Goal: Find specific page/section: Find specific page/section

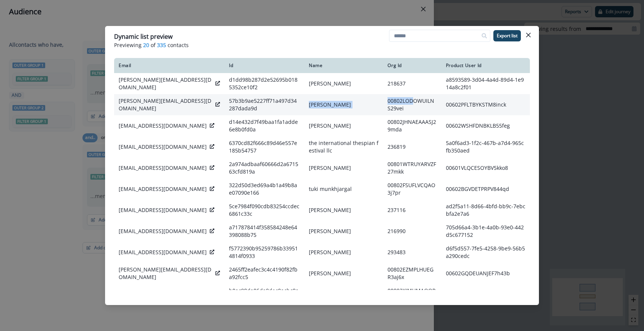
drag, startPoint x: 370, startPoint y: 101, endPoint x: 402, endPoint y: 102, distance: 31.3
click at [402, 102] on tr "[PERSON_NAME][EMAIL_ADDRESS][DOMAIN_NAME] 57b3b9ae5227ff71a497d34287dada9d [PER…" at bounding box center [322, 104] width 416 height 21
drag, startPoint x: 398, startPoint y: 110, endPoint x: 376, endPoint y: 103, distance: 22.5
click at [383, 103] on td "00802LODOWUILNS29vei" at bounding box center [412, 104] width 58 height 21
click at [414, 114] on td "00802LODOWUILNS29vei" at bounding box center [412, 104] width 58 height 21
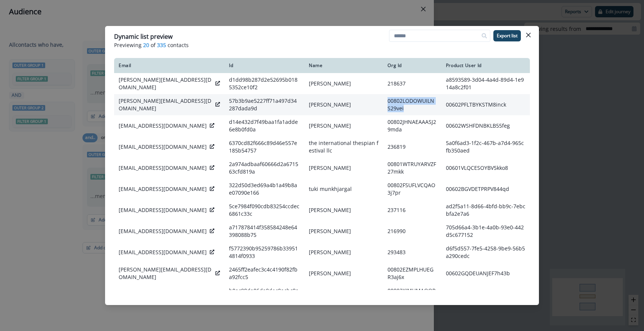
drag, startPoint x: 396, startPoint y: 110, endPoint x: 372, endPoint y: 101, distance: 25.9
click at [383, 101] on td "00802LODOWUILNS29vei" at bounding box center [412, 104] width 58 height 21
click at [401, 111] on td "00802LODOWUILNS29vei" at bounding box center [412, 104] width 58 height 21
drag, startPoint x: 404, startPoint y: 109, endPoint x: 361, endPoint y: 102, distance: 43.0
click at [361, 102] on tr "[PERSON_NAME][EMAIL_ADDRESS][DOMAIN_NAME] 57b3b9ae5227ff71a497d34287dada9d [PER…" at bounding box center [322, 104] width 416 height 21
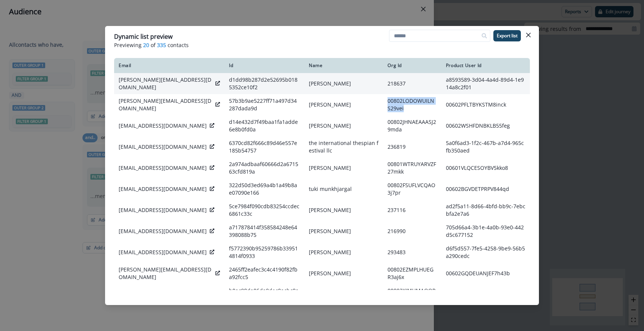
drag, startPoint x: 399, startPoint y: 83, endPoint x: 366, endPoint y: 84, distance: 32.4
click at [366, 84] on tr "[PERSON_NAME][EMAIL_ADDRESS][DOMAIN_NAME] d1dd98b287d2e52695b0185352ce10f2 [PER…" at bounding box center [322, 83] width 416 height 21
click at [224, 82] on td "d1dd98b287d2e52695b0185352ce10f2" at bounding box center [264, 83] width 80 height 21
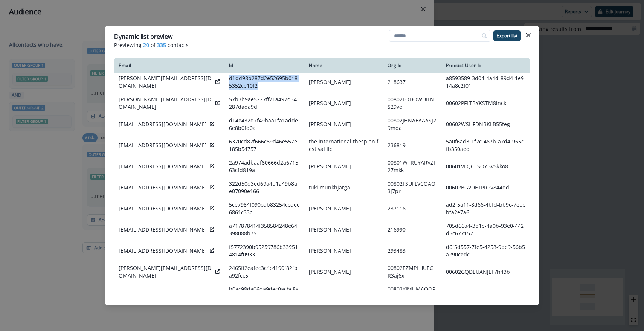
scroll to position [4, 0]
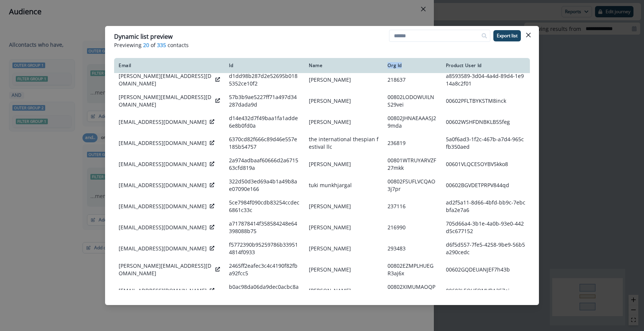
drag, startPoint x: 376, startPoint y: 66, endPoint x: 406, endPoint y: 66, distance: 29.7
click at [406, 66] on div "Org Id" at bounding box center [411, 65] width 49 height 6
click at [369, 64] on th "Name" at bounding box center [343, 65] width 79 height 15
